Goal: Find specific page/section: Locate a particular part of the current website

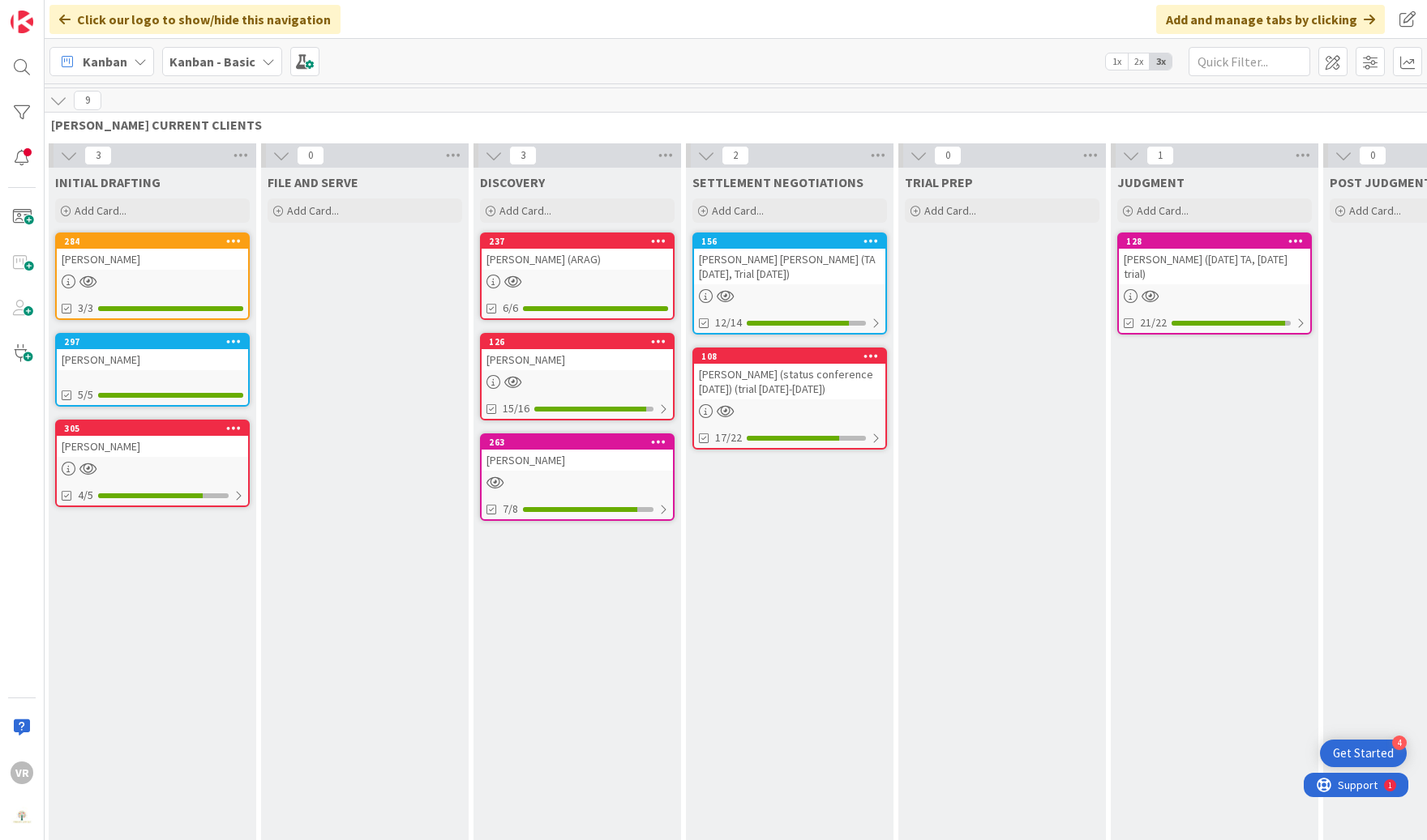
scroll to position [0, 674]
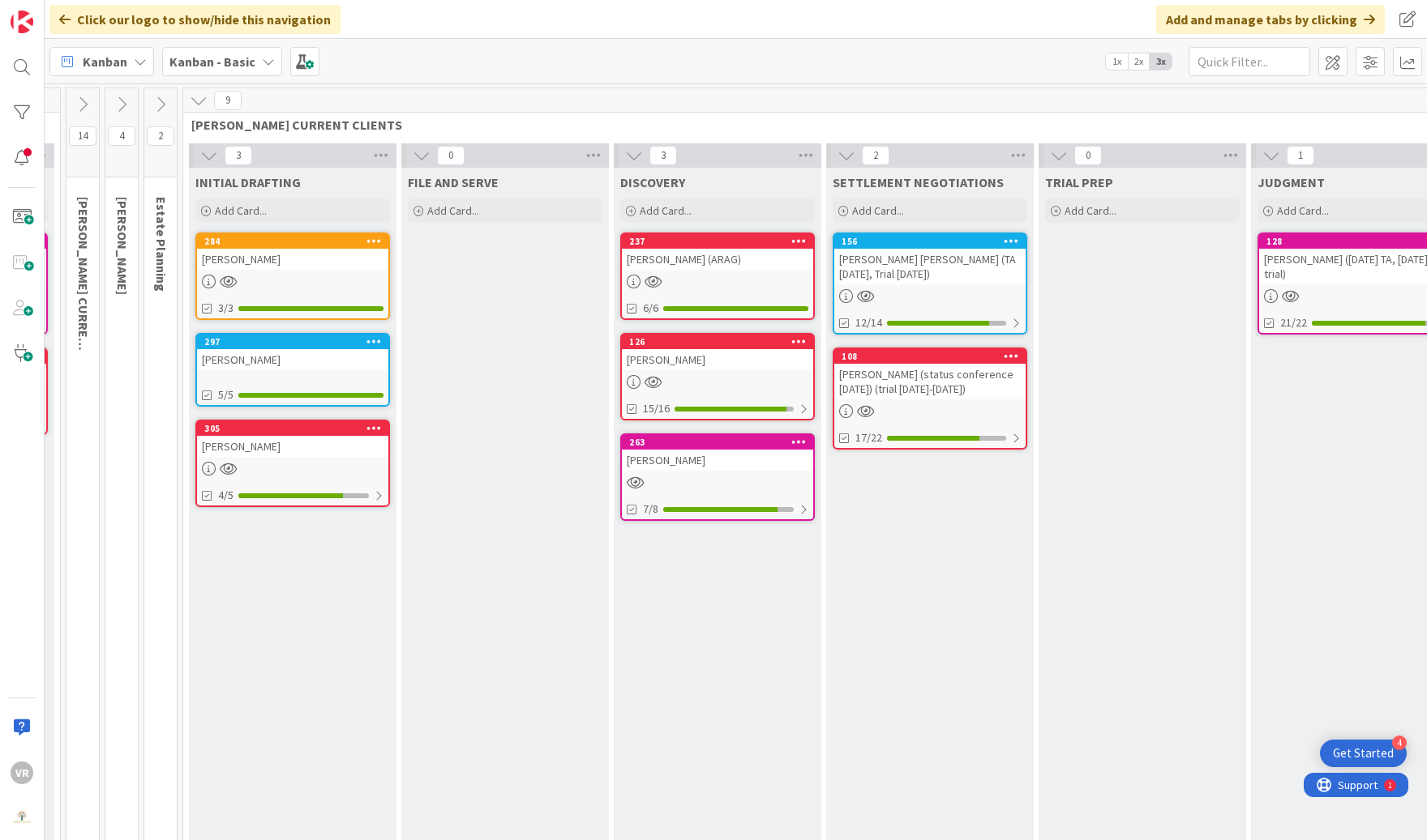
click at [356, 456] on link "305 Beach, [PERSON_NAME] 4/5" at bounding box center [292, 463] width 195 height 87
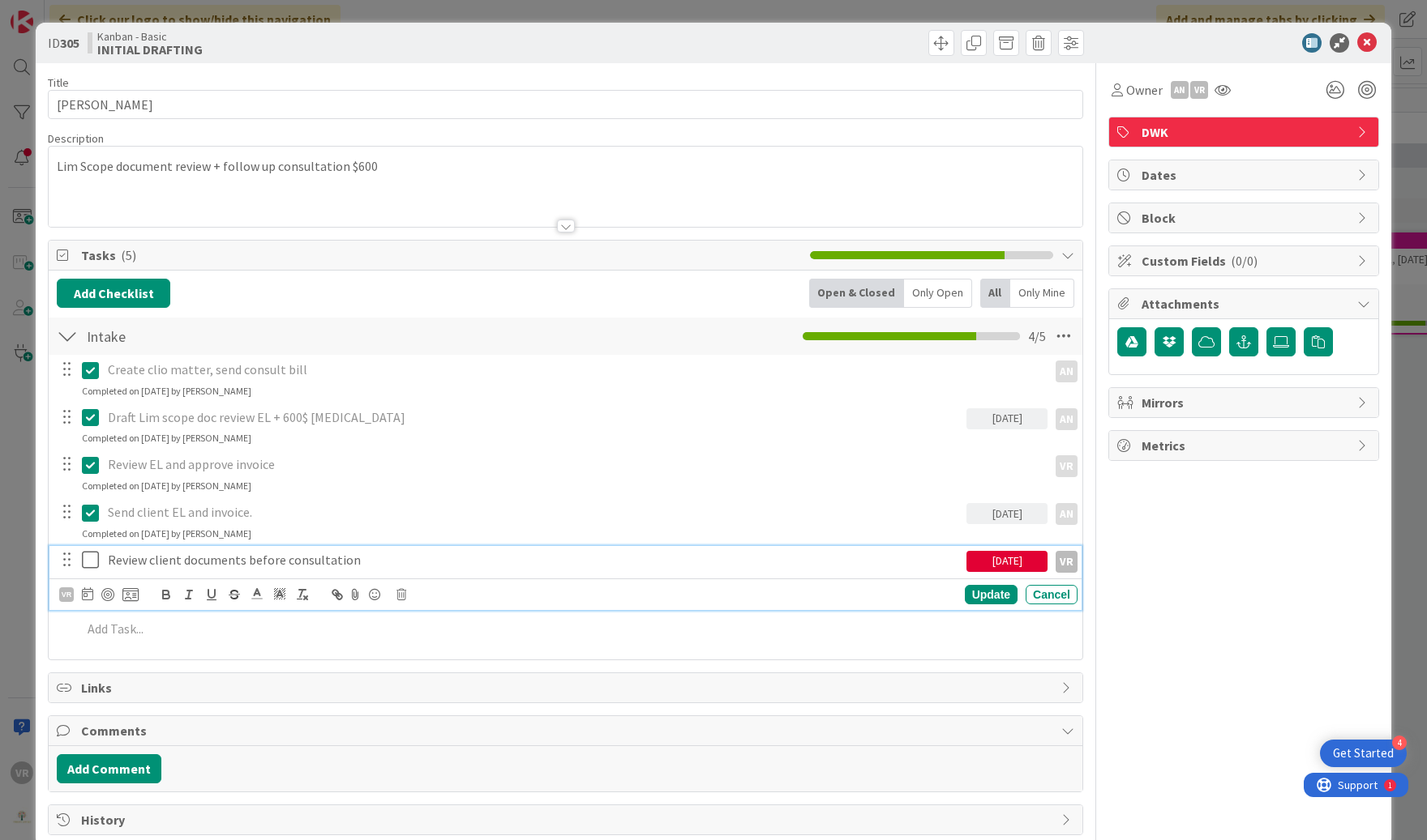
click at [85, 568] on icon at bounding box center [90, 559] width 17 height 20
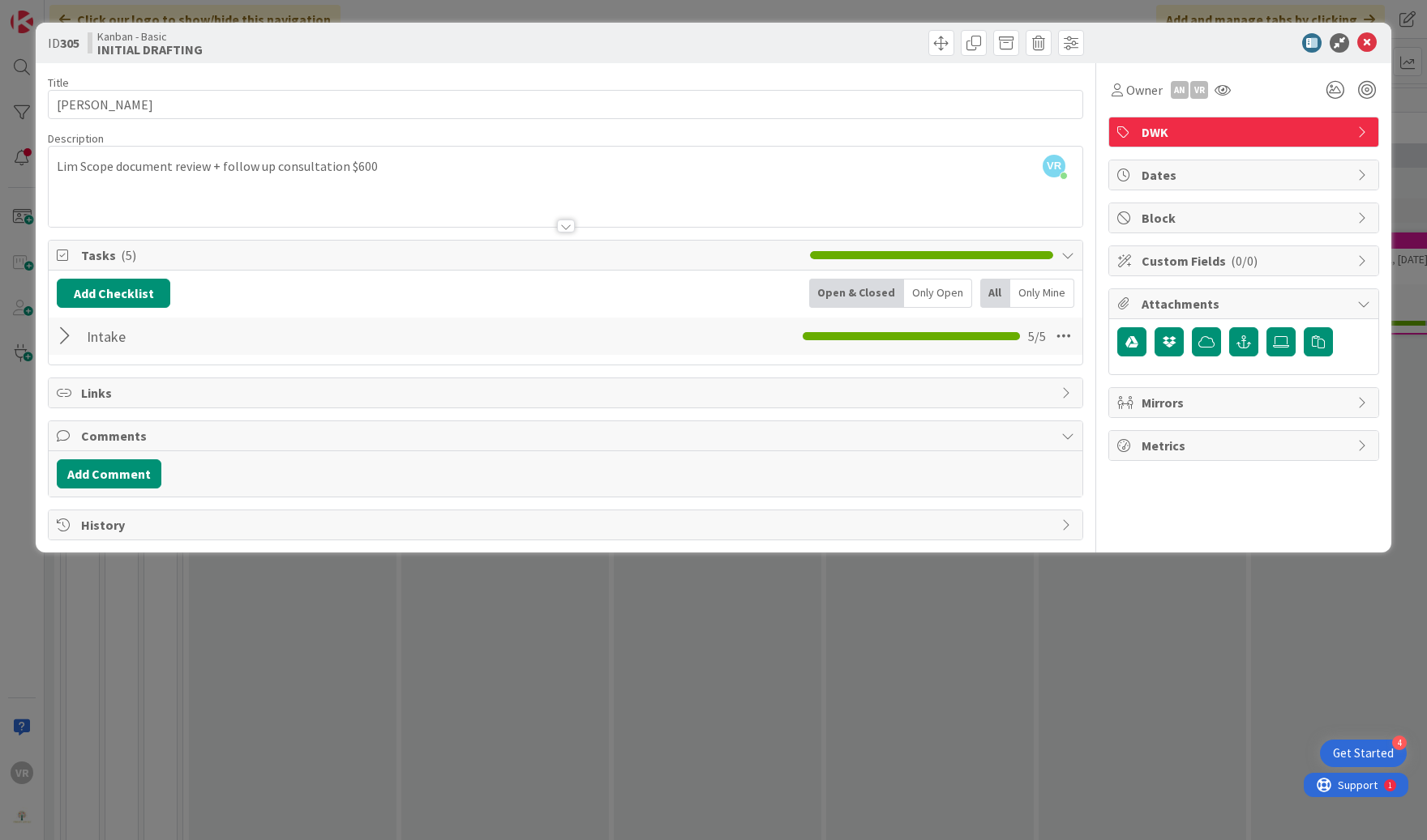
click at [37, 525] on div "ID 305 Kanban - Basic INITIAL DRAFTING Title 13 / 128 Beach, [PERSON_NAME] Desc…" at bounding box center [714, 288] width 1356 height 530
click at [32, 524] on div "ID 305 Kanban - Basic INITIAL DRAFTING Title 13 / 128 Beach, [PERSON_NAME] Desc…" at bounding box center [714, 420] width 1427 height 840
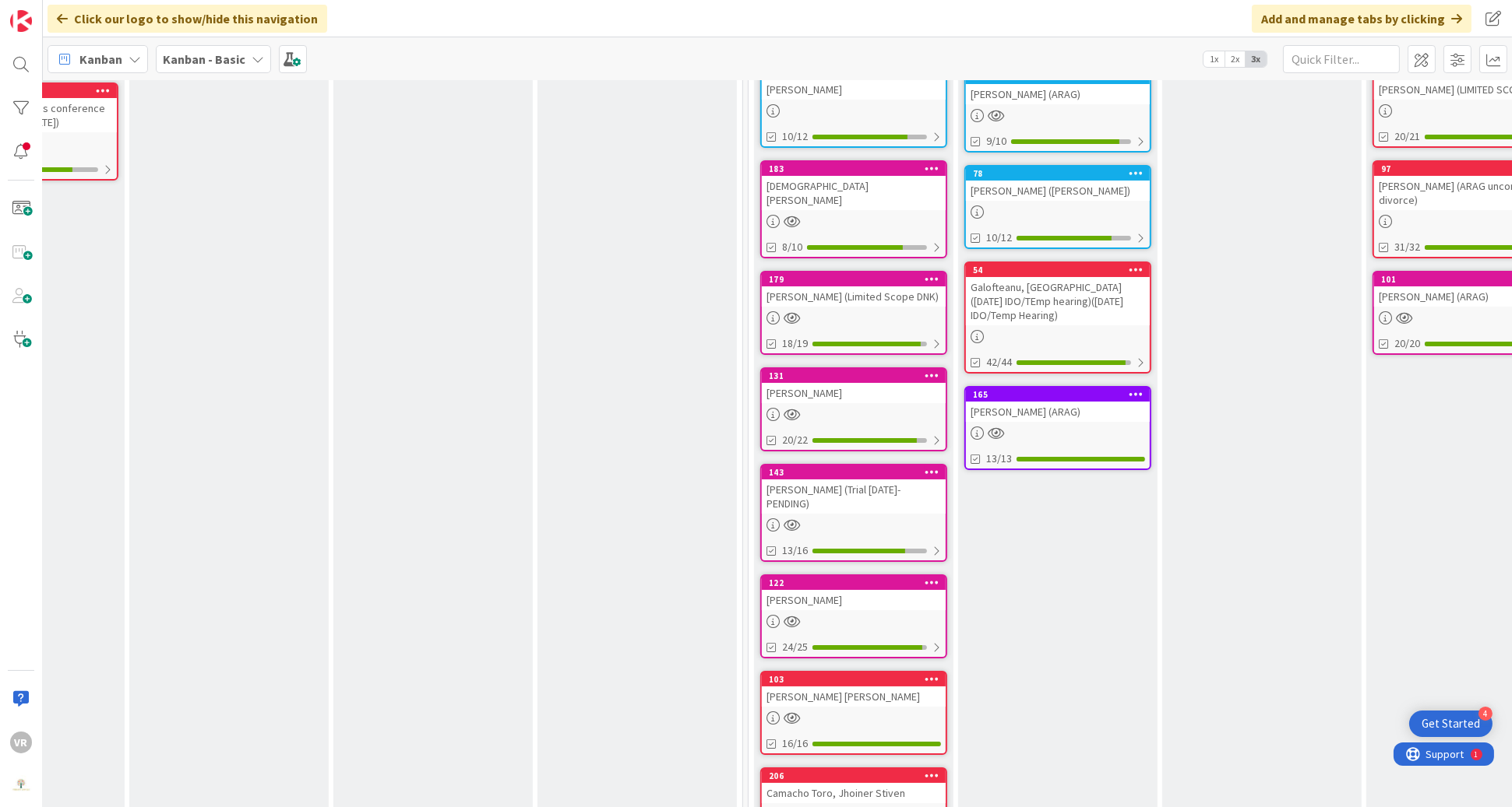
scroll to position [0, 1516]
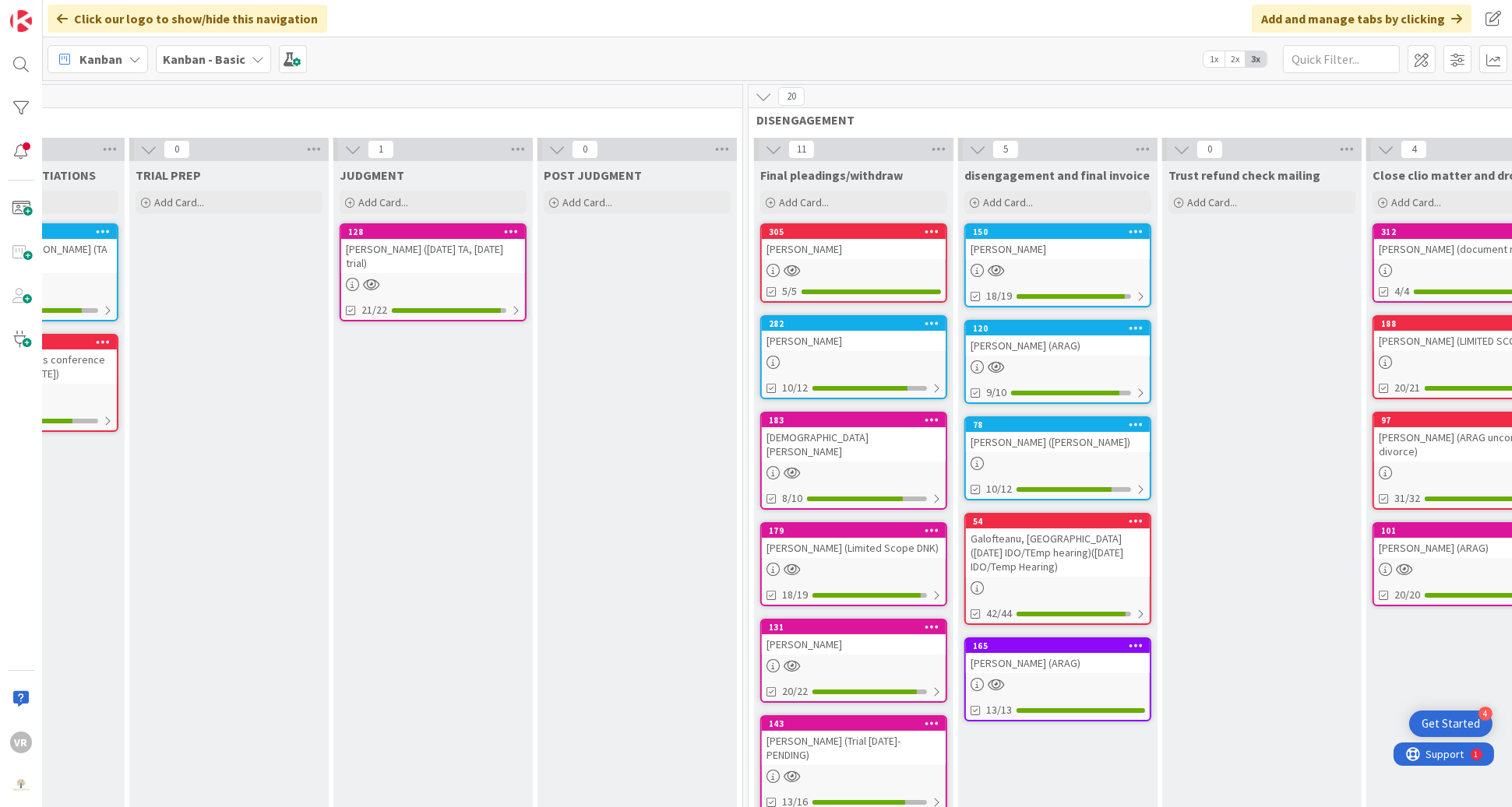
click at [833, 538] on div "[PERSON_NAME] (Limited Scope DNK)" at bounding box center [853, 548] width 183 height 20
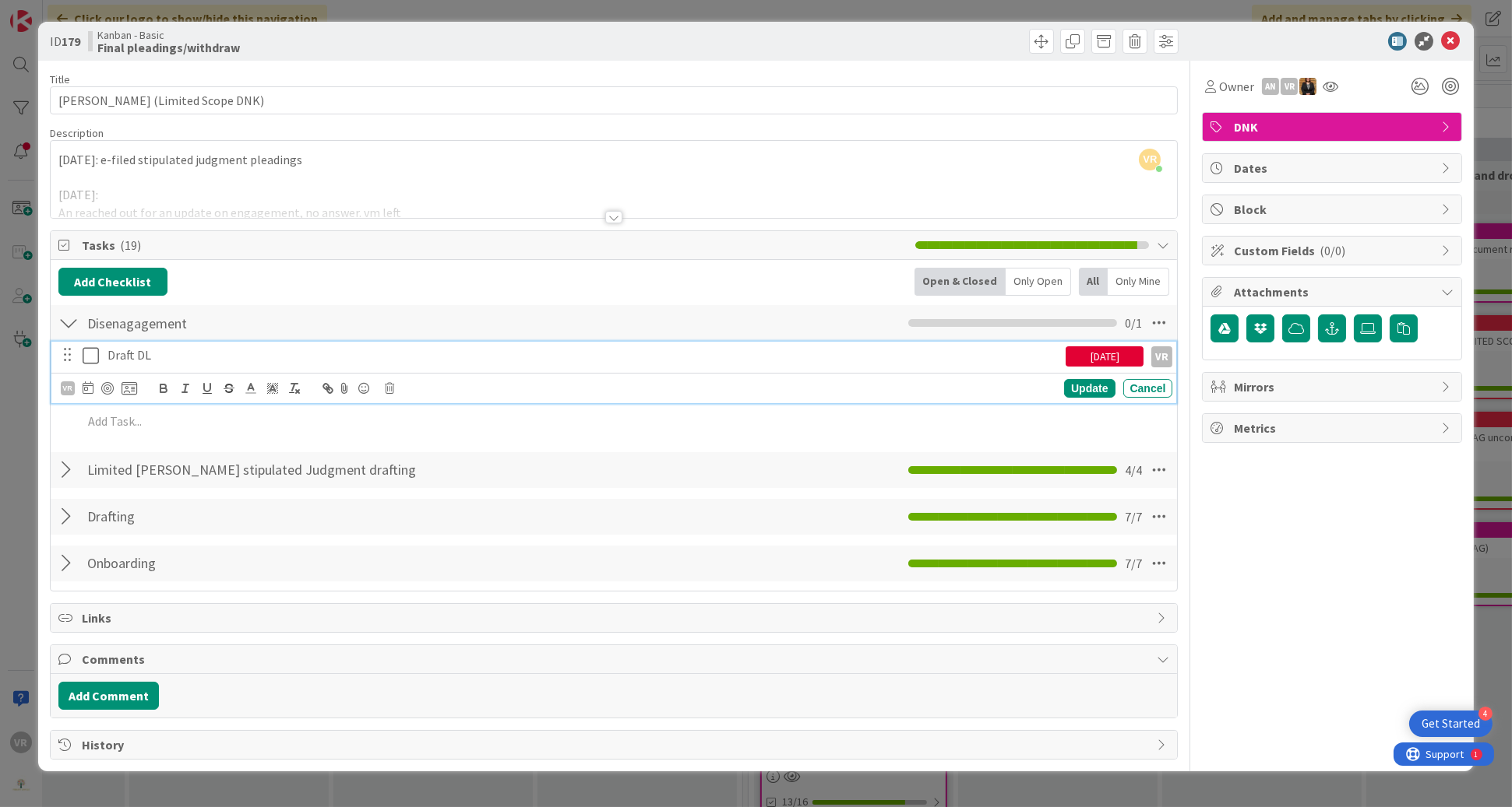
click at [83, 355] on icon at bounding box center [90, 356] width 16 height 19
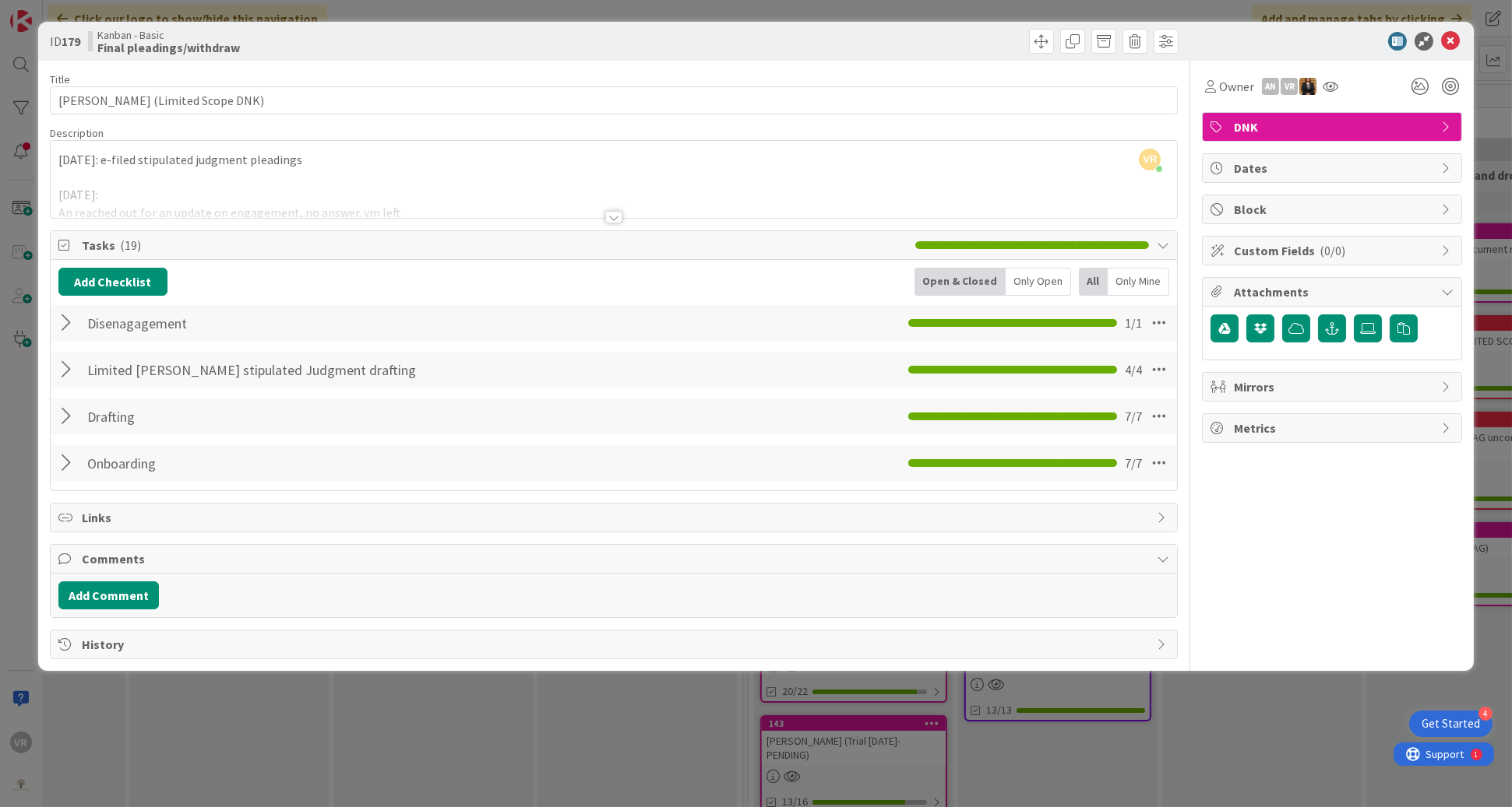
click at [30, 390] on div "ID 179 Kanban - Basic Final pleadings/withdraw Title 31 / 128 [PERSON_NAME] (Li…" at bounding box center [756, 404] width 1512 height 807
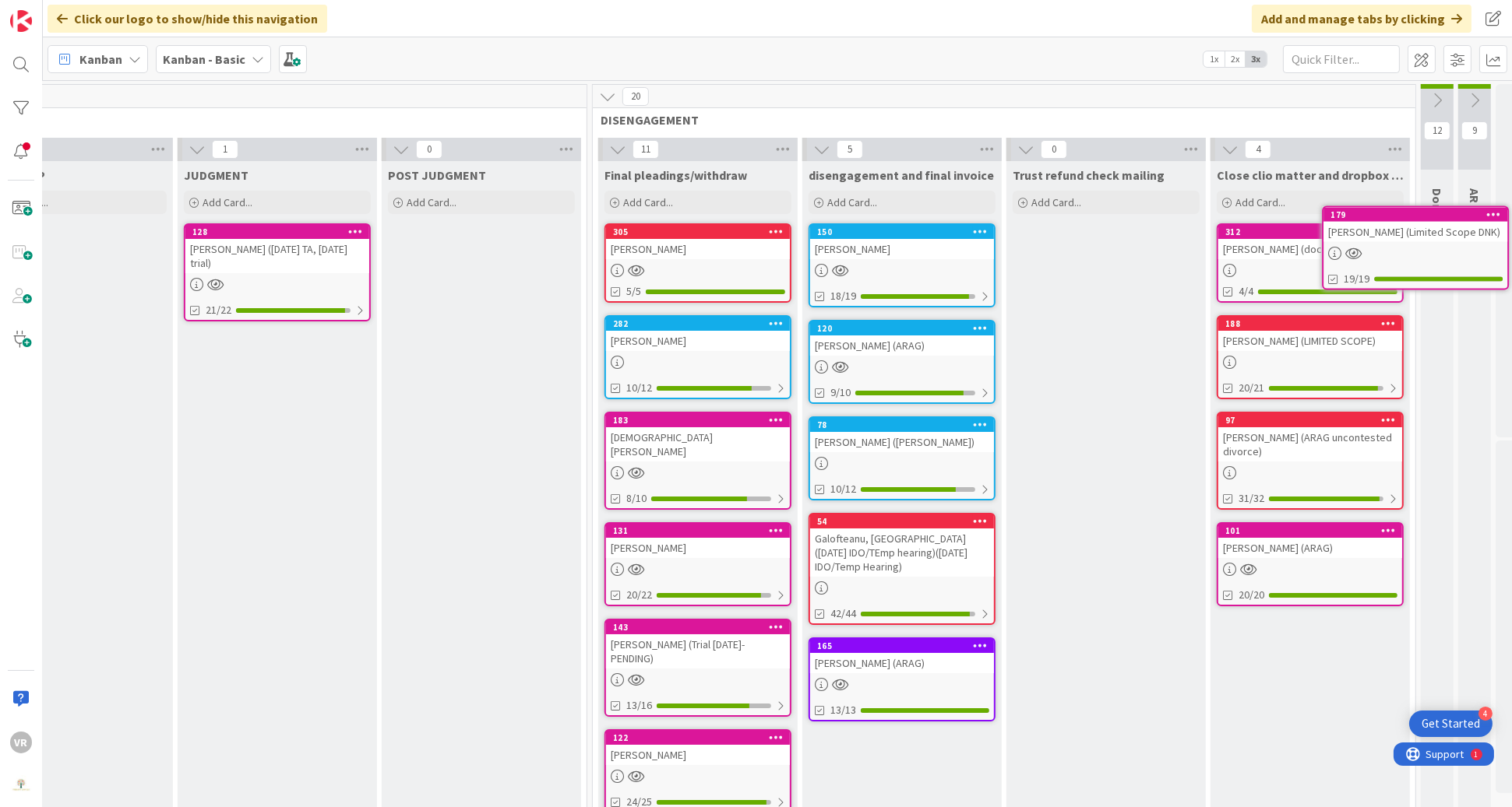
scroll to position [0, 1750]
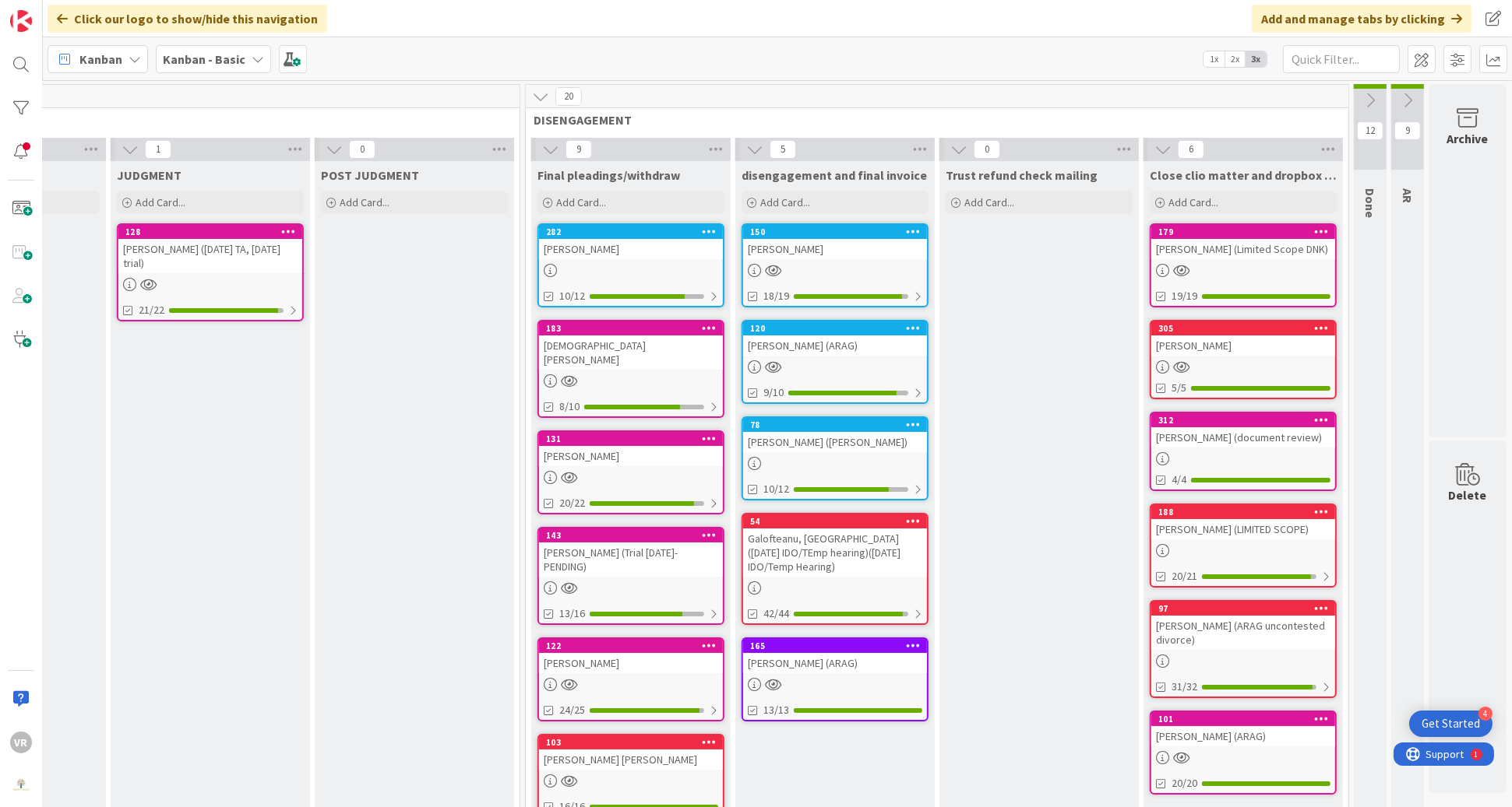
drag, startPoint x: 595, startPoint y: 250, endPoint x: 956, endPoint y: 3, distance: 437.4
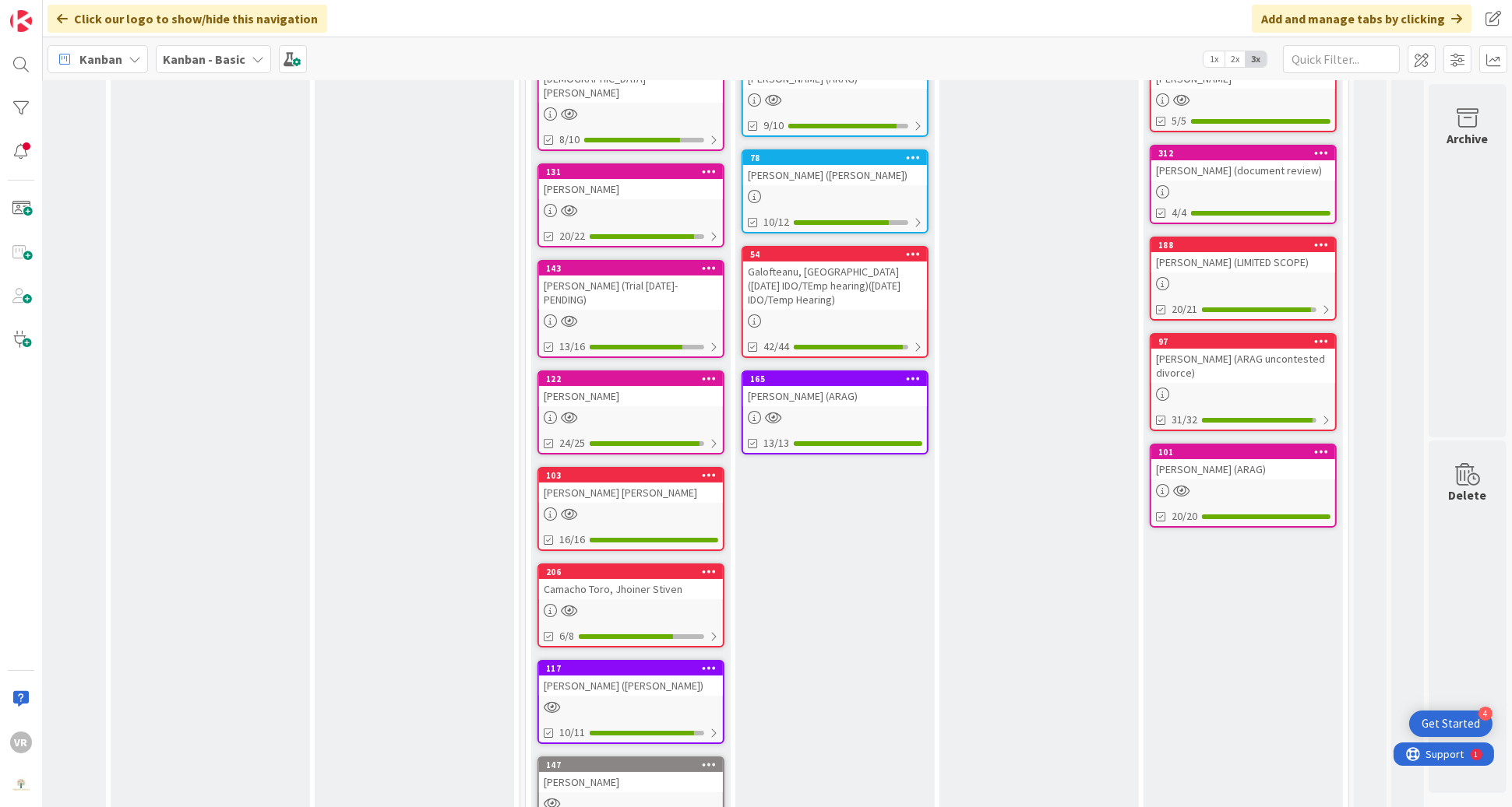
scroll to position [314, 1750]
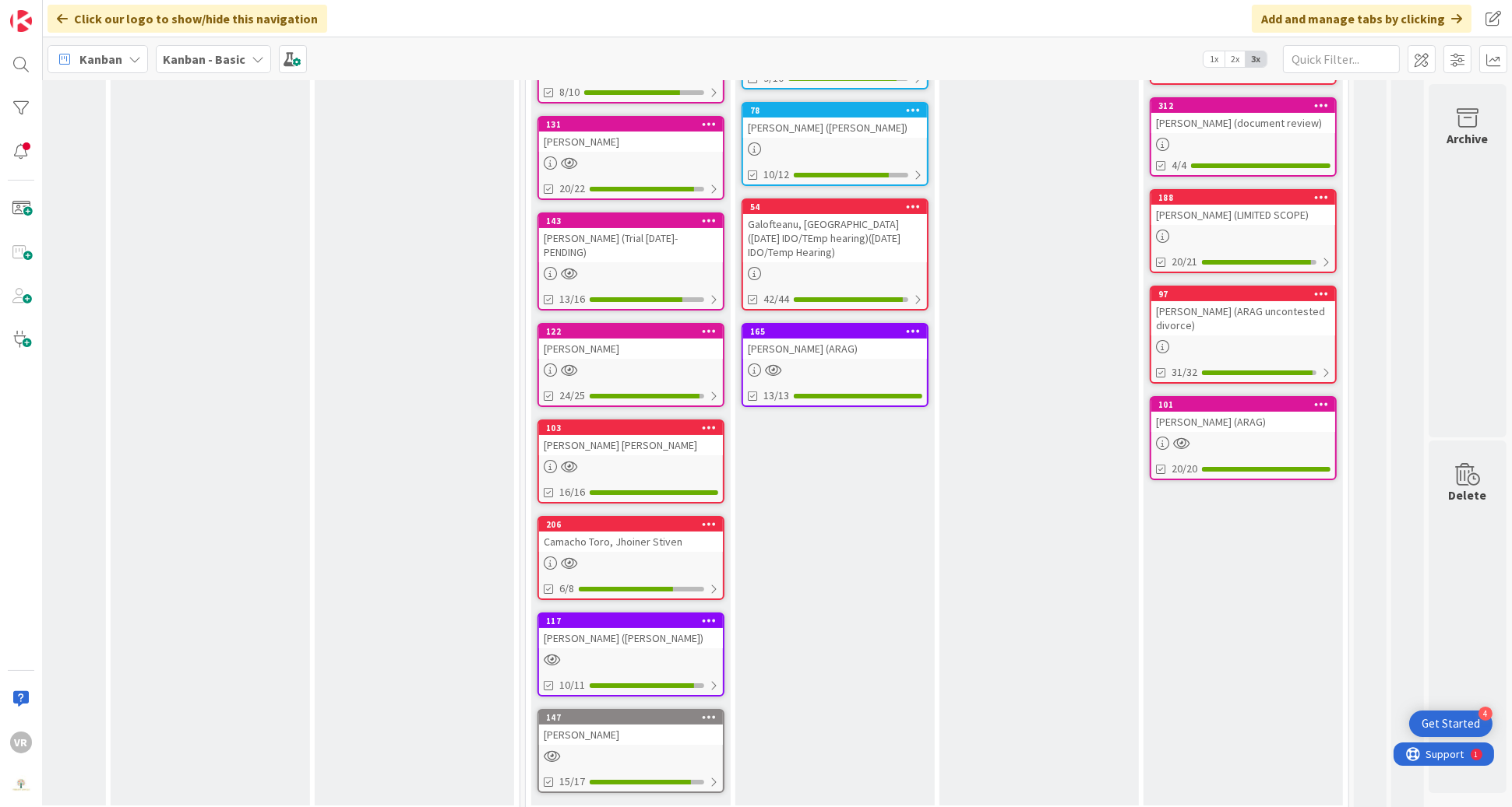
click at [638, 532] on div "Camacho Toro, Jhoiner Stiven" at bounding box center [630, 542] width 183 height 20
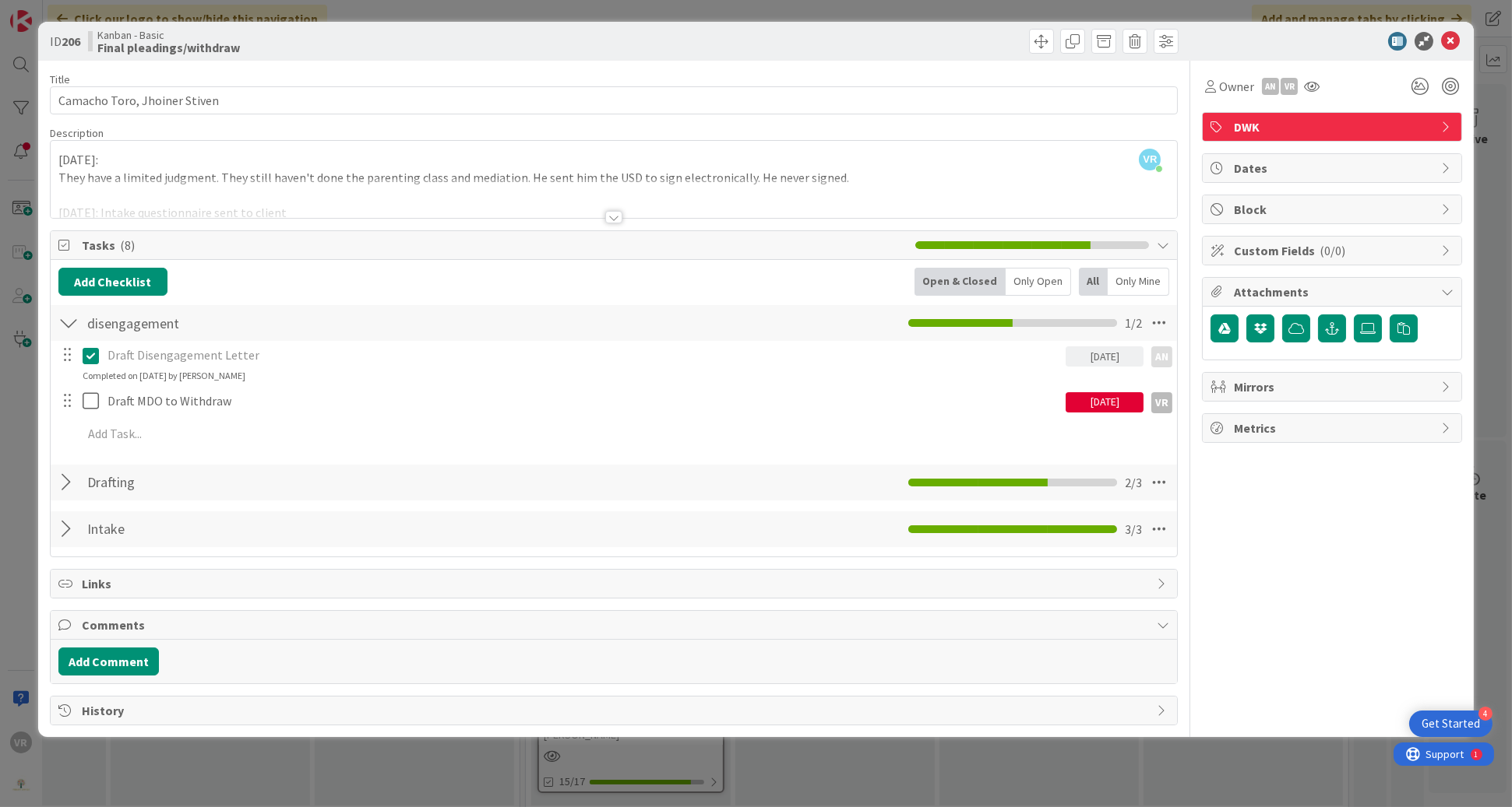
click at [20, 421] on div "ID 206 Kanban - Basic Final pleadings/withdraw Title 29 / 128 [PERSON_NAME], Jh…" at bounding box center [756, 404] width 1512 height 807
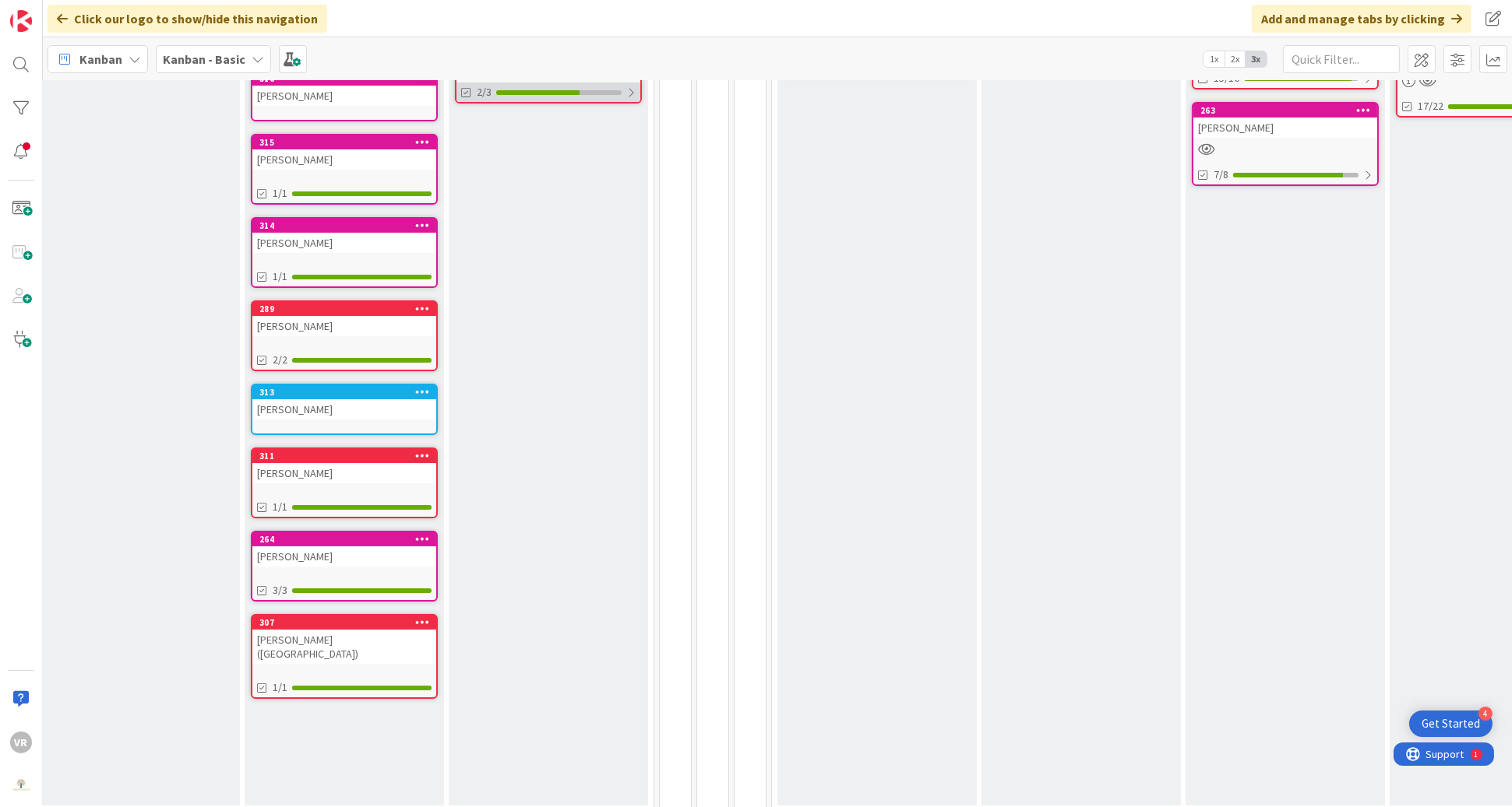
scroll to position [0, 51]
